Goal: Task Accomplishment & Management: Complete application form

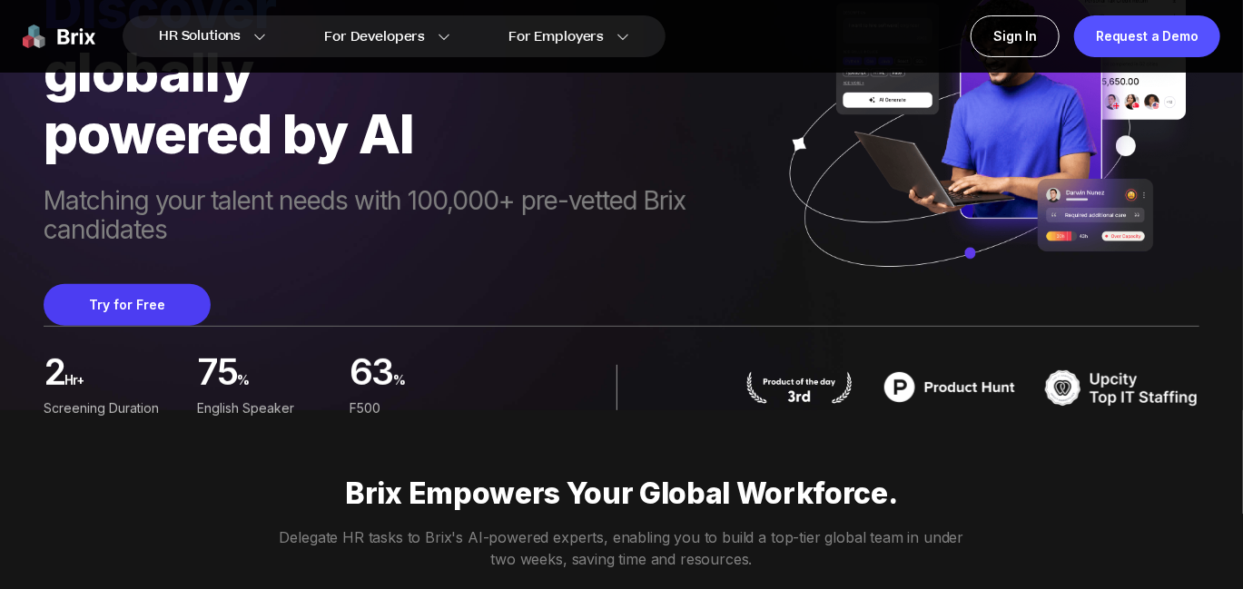
scroll to position [182, 0]
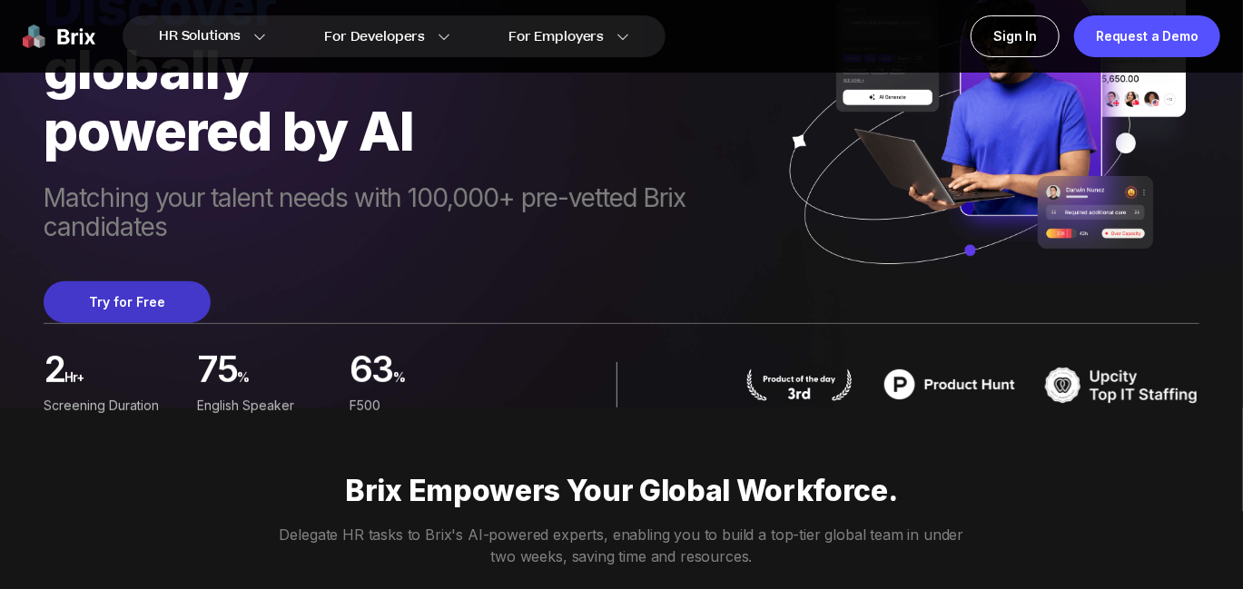
click at [160, 301] on button "Try for Free" at bounding box center [127, 302] width 167 height 42
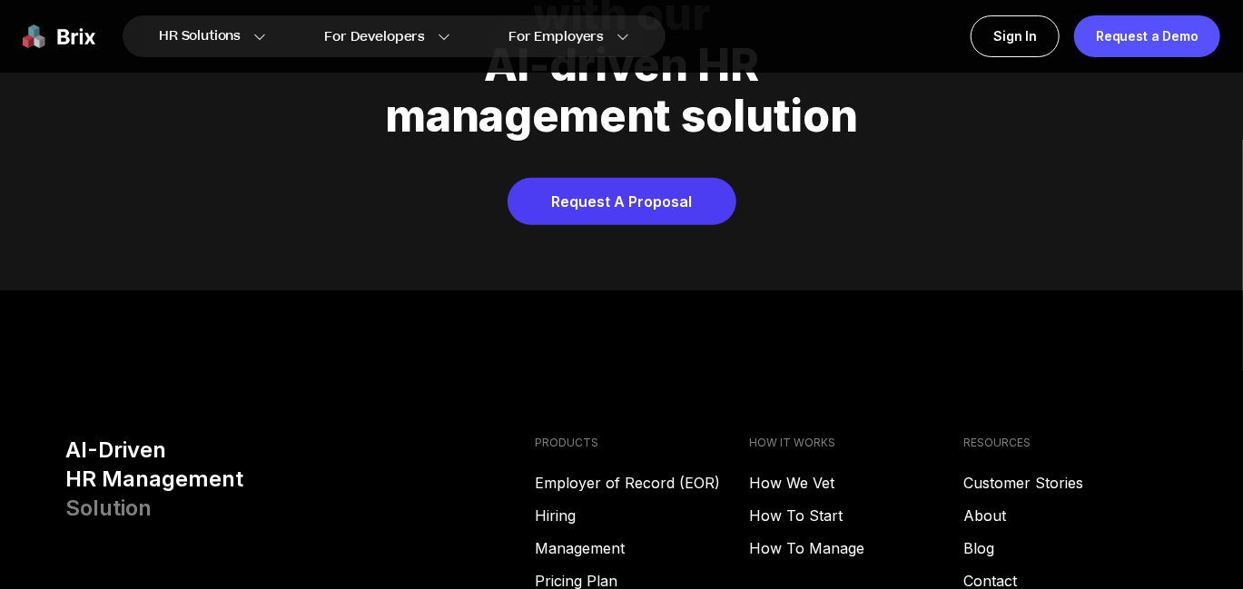
scroll to position [7082, 0]
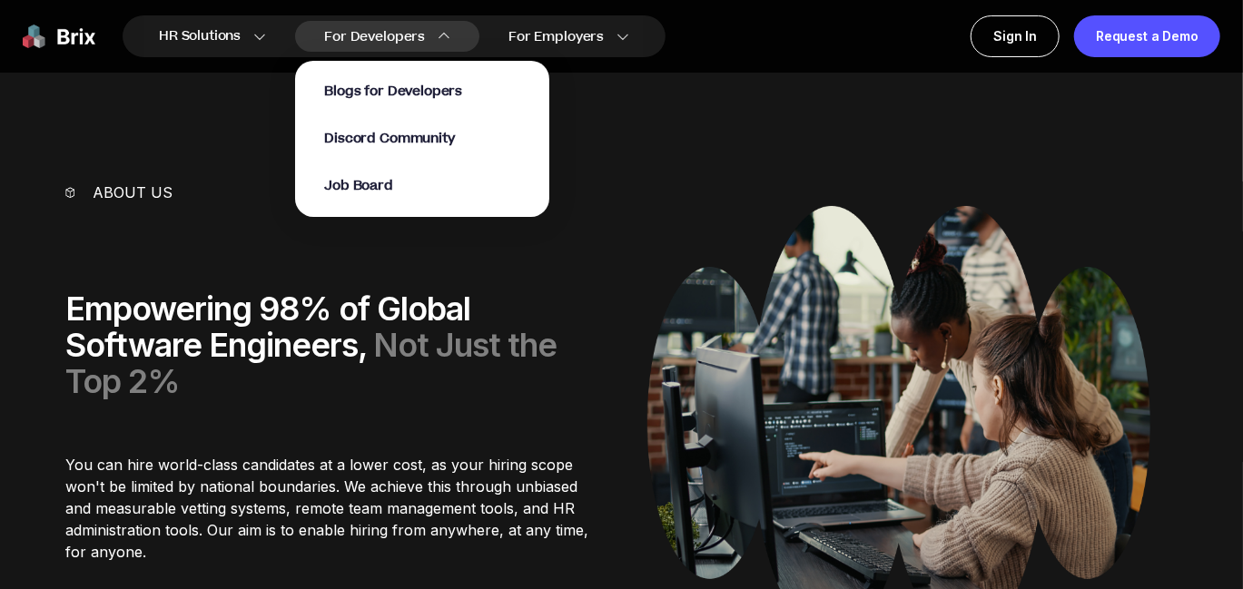
click at [412, 34] on span "For Developers" at bounding box center [374, 36] width 101 height 19
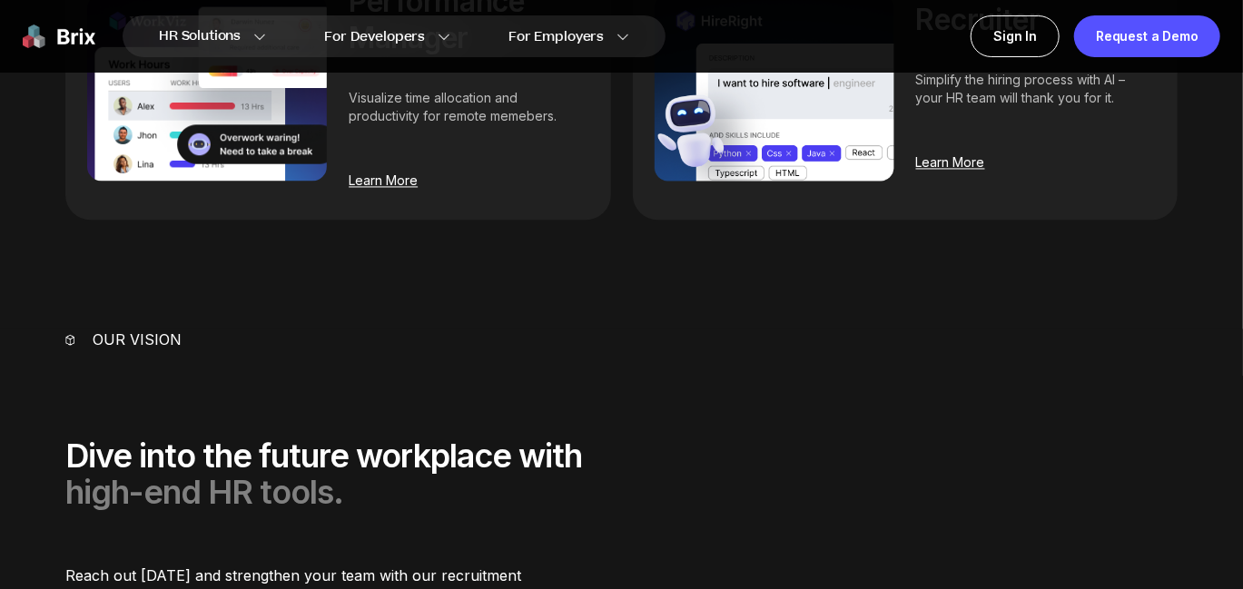
scroll to position [1338, 0]
